Goal: Transaction & Acquisition: Purchase product/service

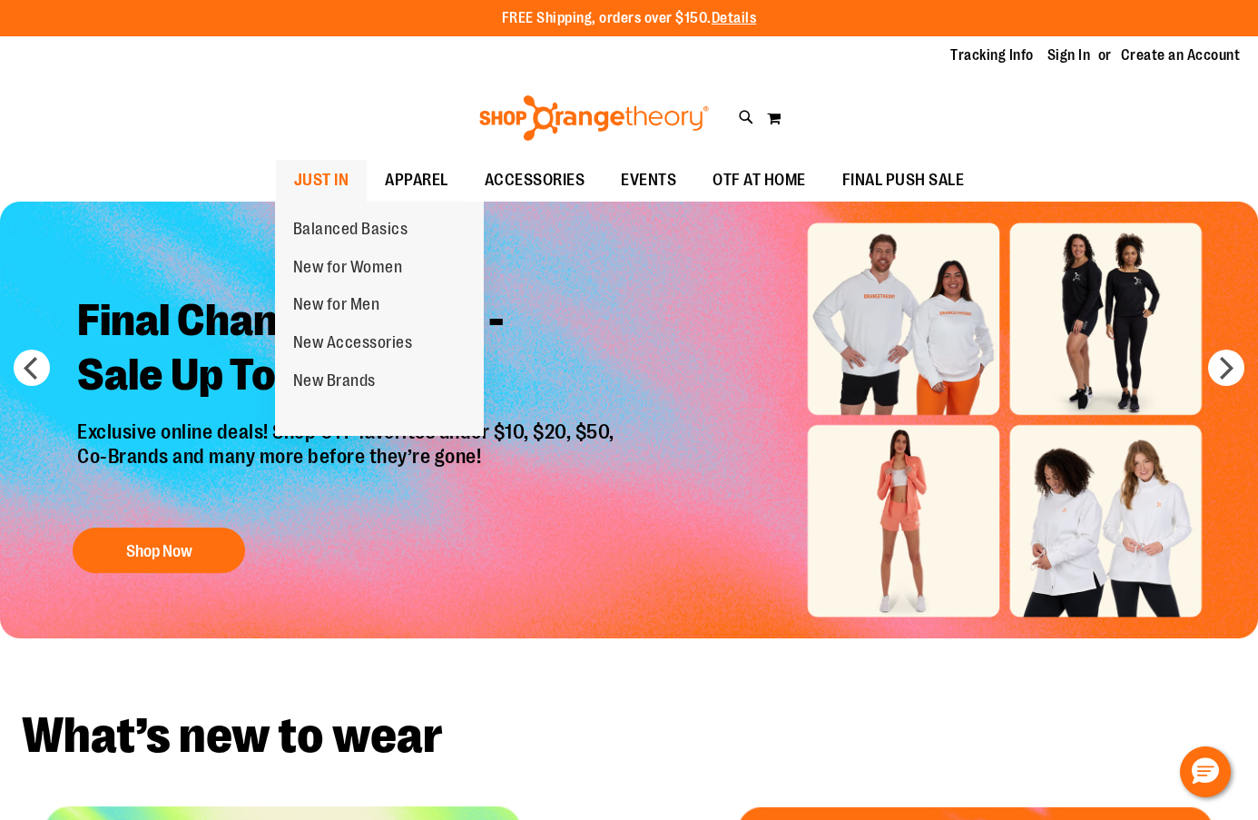
click at [336, 178] on span "JUST IN" at bounding box center [321, 180] width 55 height 41
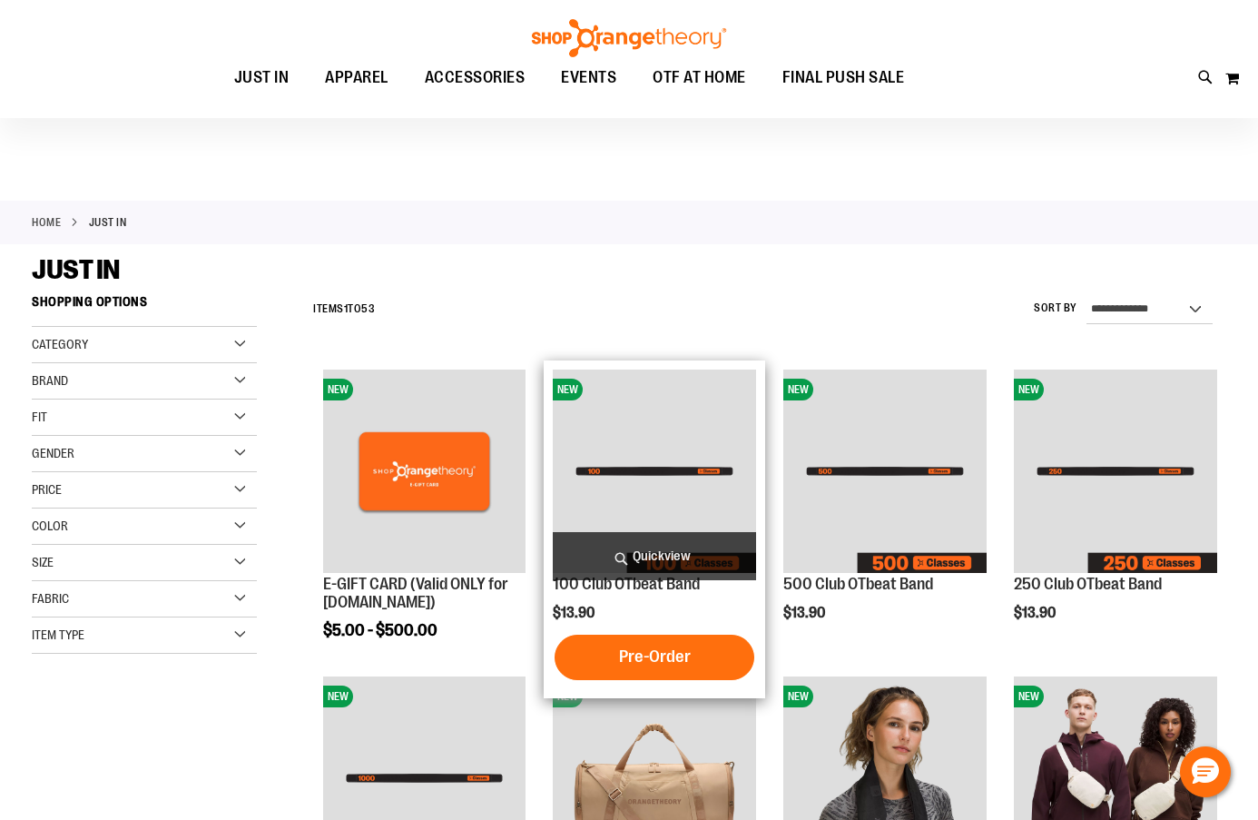
scroll to position [271, 0]
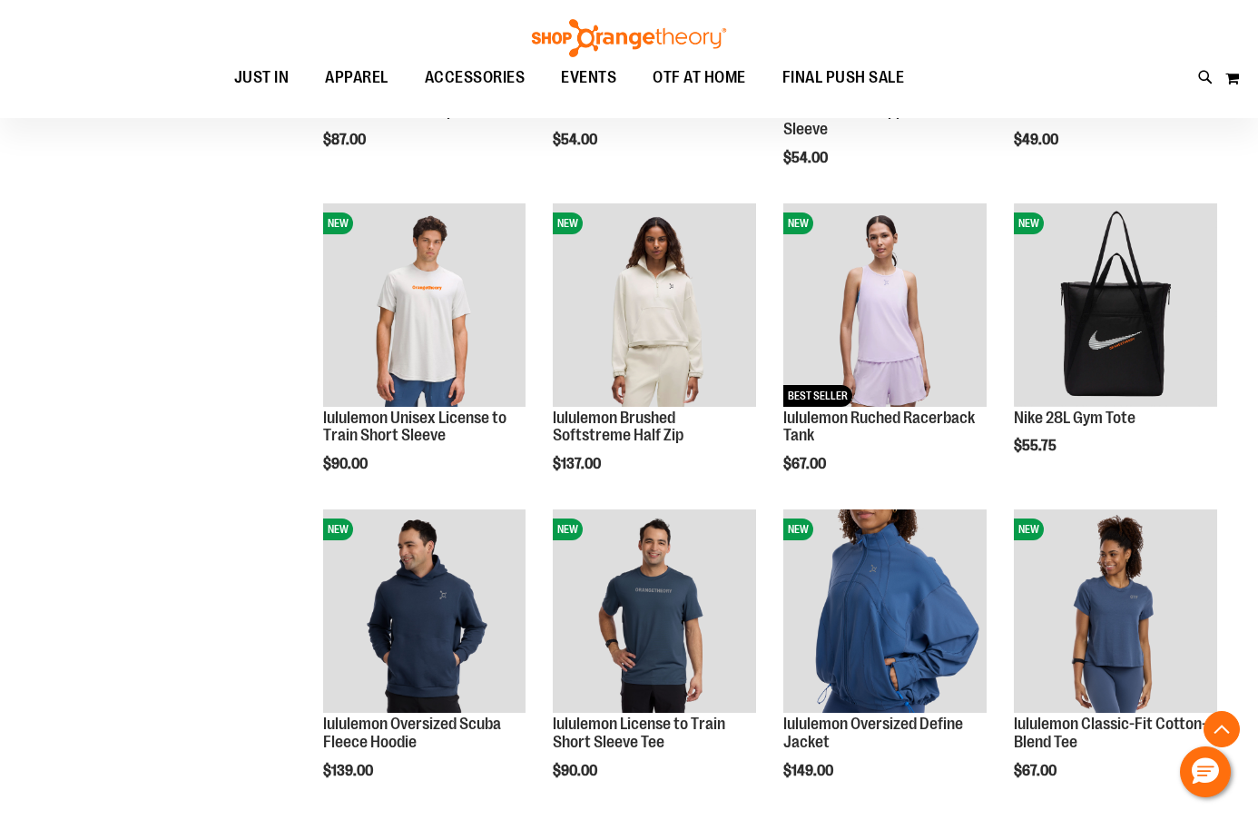
scroll to position [1089, 0]
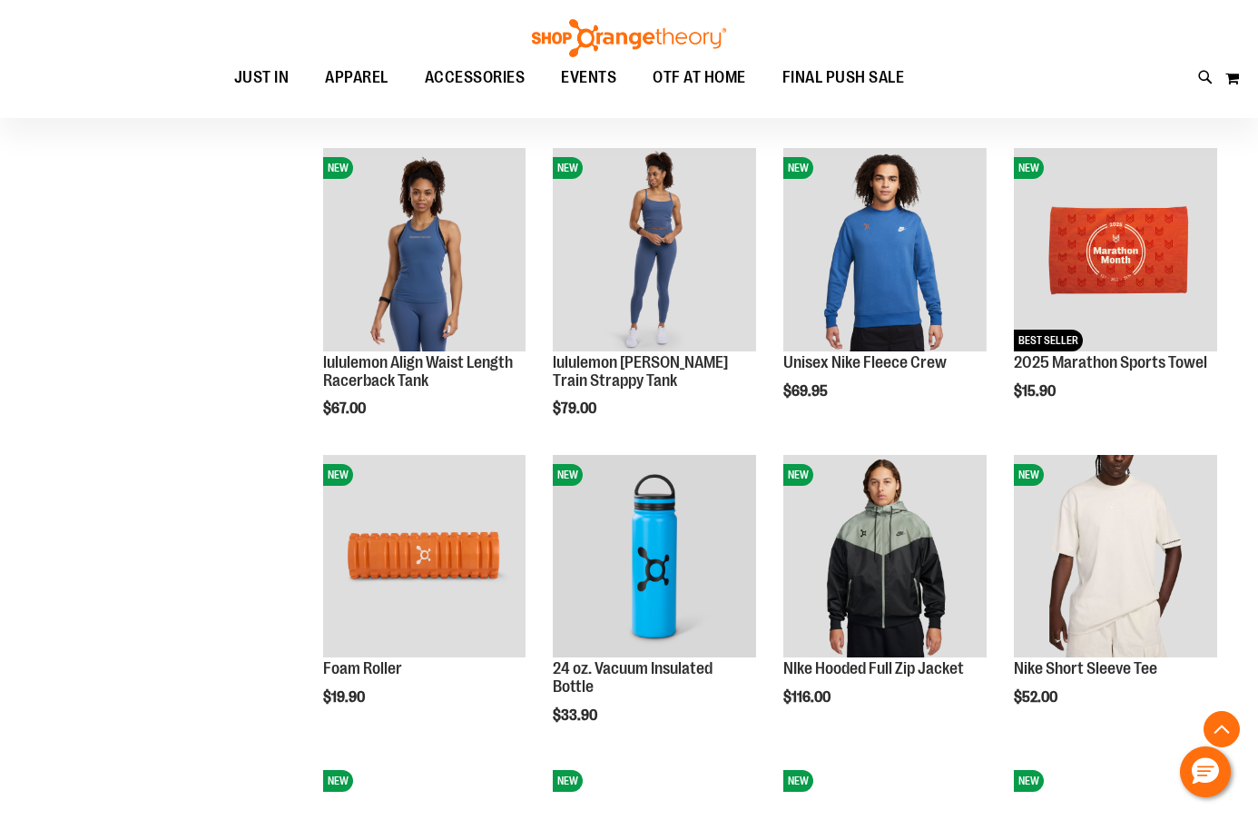
scroll to position [1543, 0]
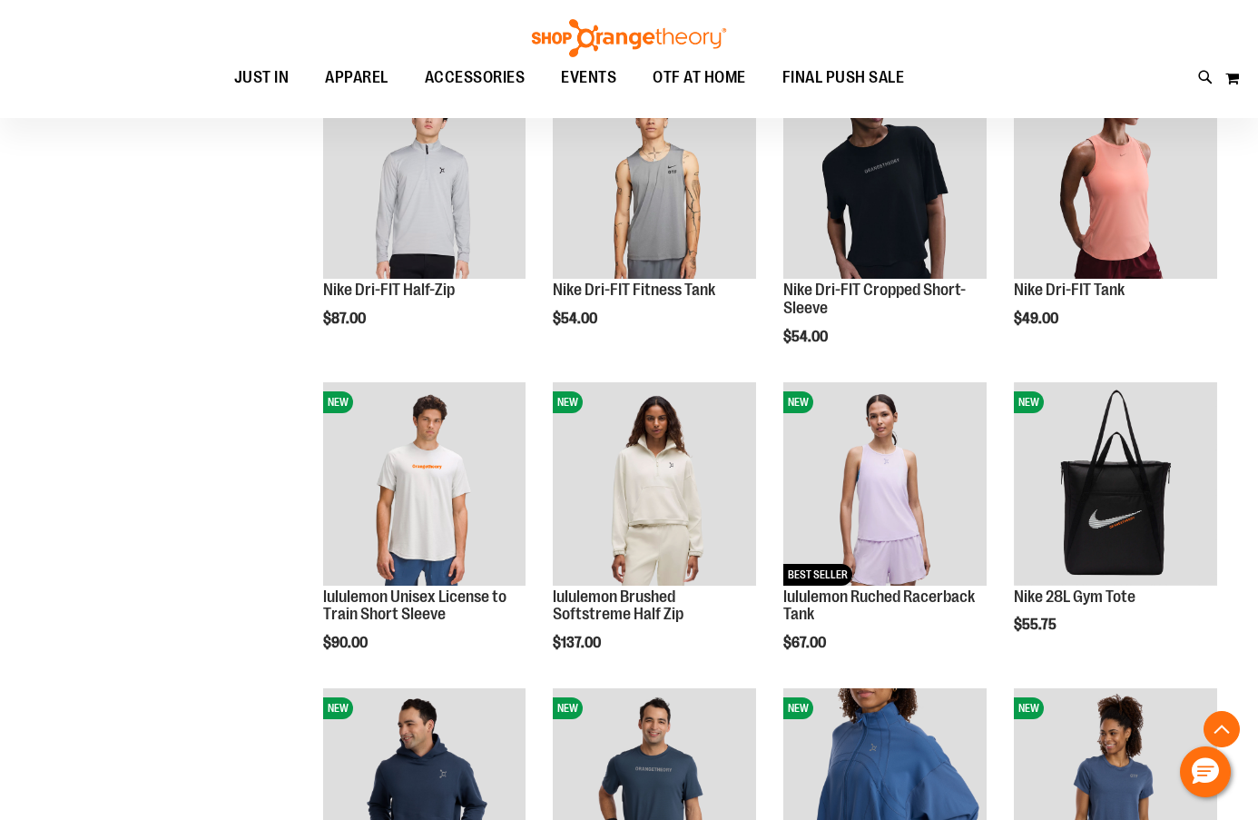
scroll to position [544, 0]
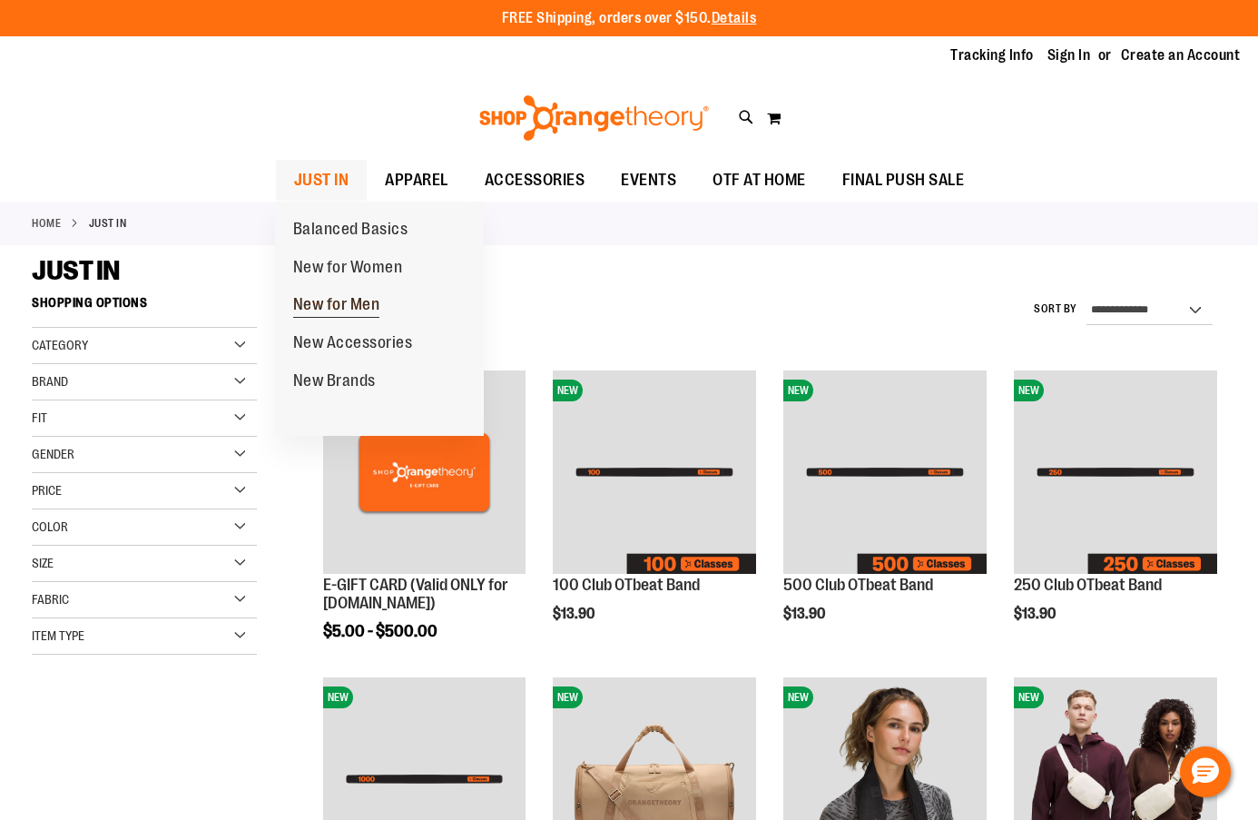
click at [347, 311] on span "New for Men" at bounding box center [336, 306] width 87 height 23
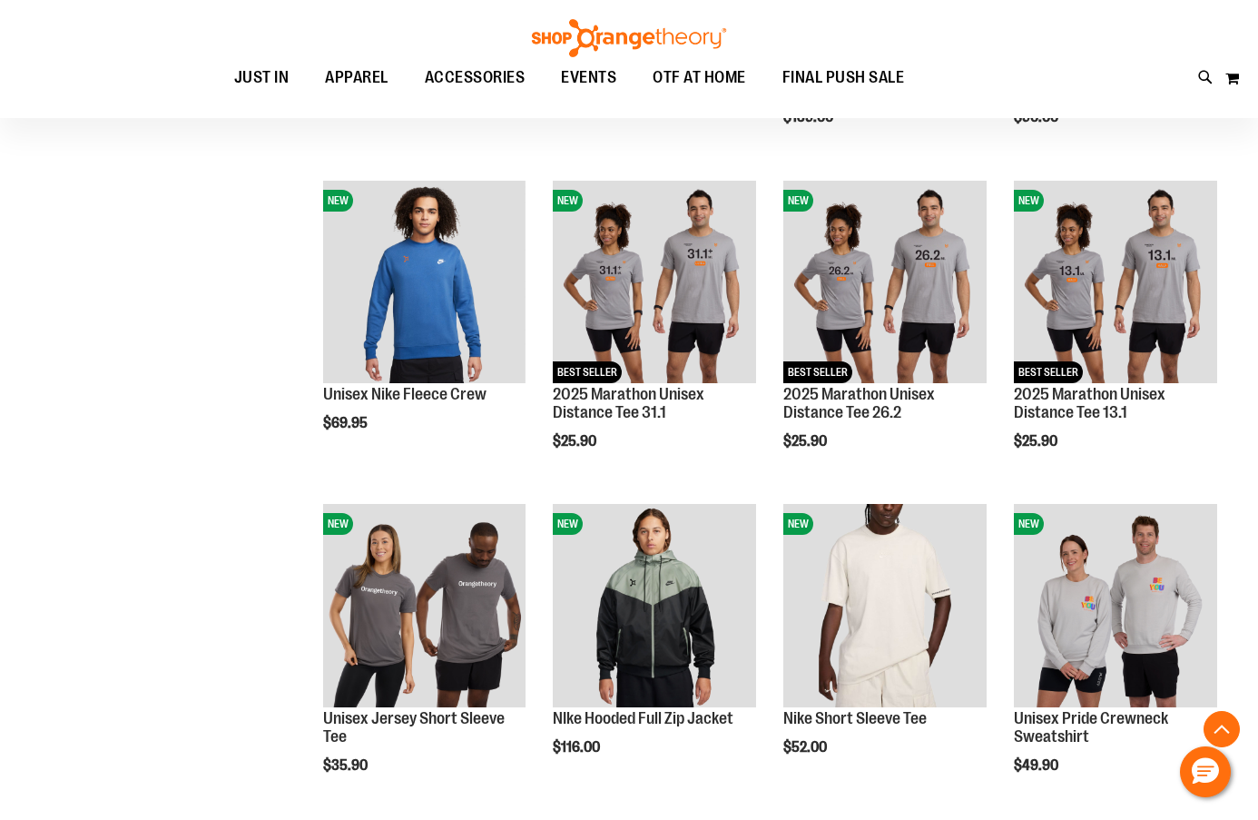
scroll to position [991, 0]
